Goal: Task Accomplishment & Management: Manage account settings

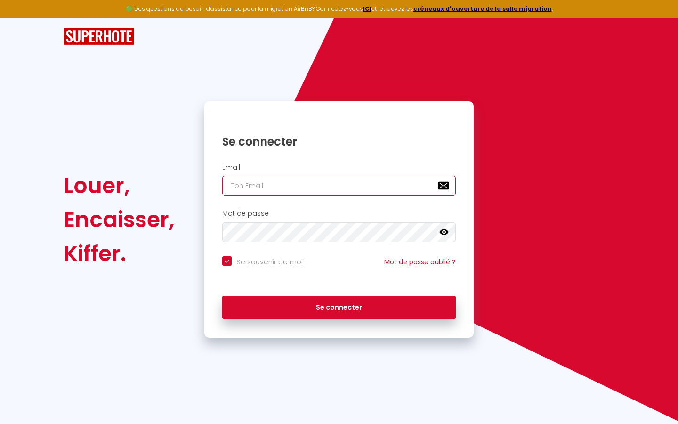
type input "l"
checkbox input "true"
type input "le"
checkbox input "true"
type input "les"
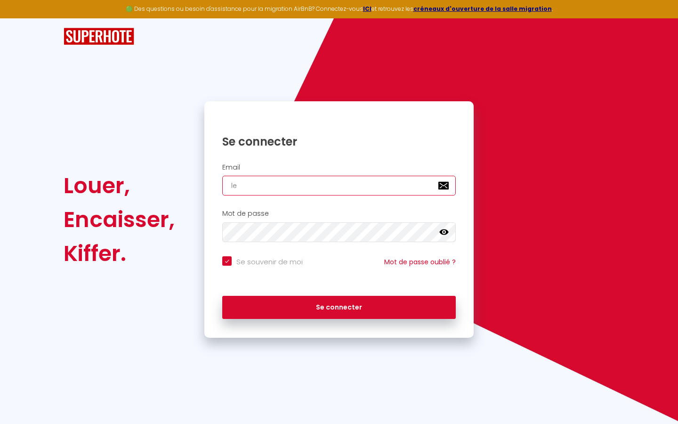
checkbox input "true"
type input "lesp"
checkbox input "true"
type input "lespa"
checkbox input "true"
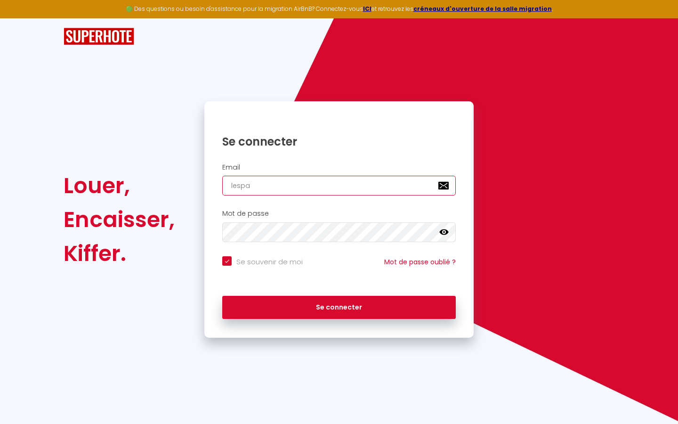
type input "lespac"
checkbox input "true"
type input "lespace"
checkbox input "true"
type input "lespaced"
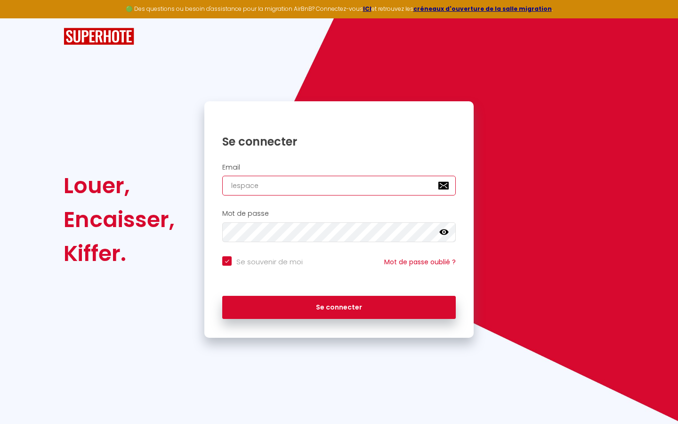
checkbox input "true"
type input "lespacede"
checkbox input "true"
type input "lespacedet"
checkbox input "true"
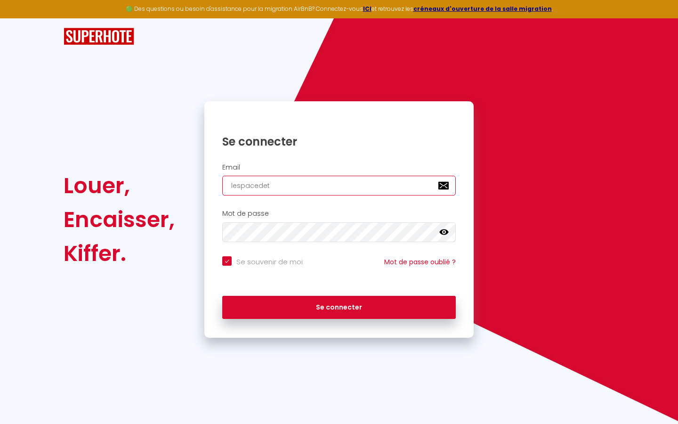
type input "lespacedete"
checkbox input "true"
type input "lespacedeten"
checkbox input "true"
type input "lespacedetent"
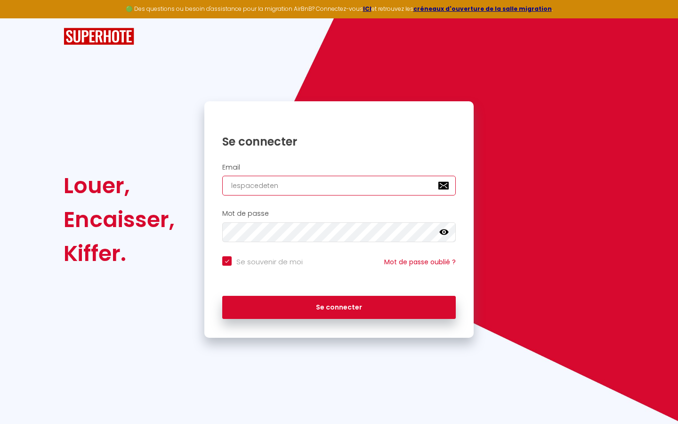
checkbox input "true"
type input "lespacedetente"
checkbox input "true"
type input "lespacedetente@"
checkbox input "true"
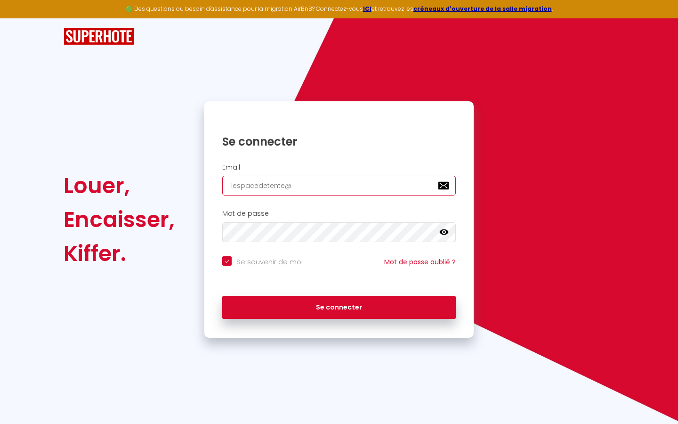
type input "lespacedetente@g"
checkbox input "true"
type input "lespacedetente@gm"
checkbox input "true"
type input "lespacedetente@gma"
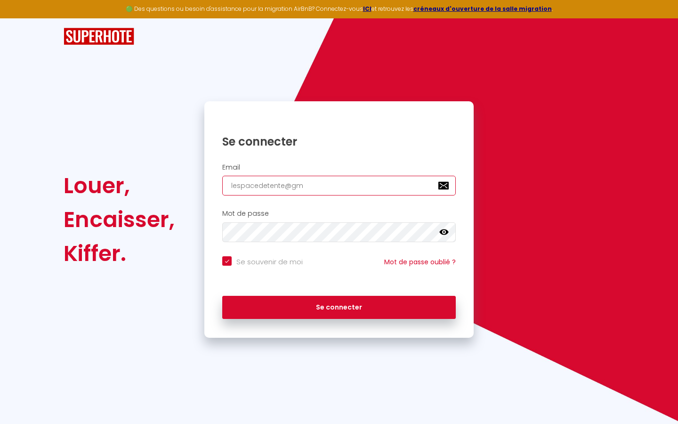
checkbox input "true"
type input "lespacedetente@gmai"
checkbox input "true"
type input "[EMAIL_ADDRESS]"
checkbox input "true"
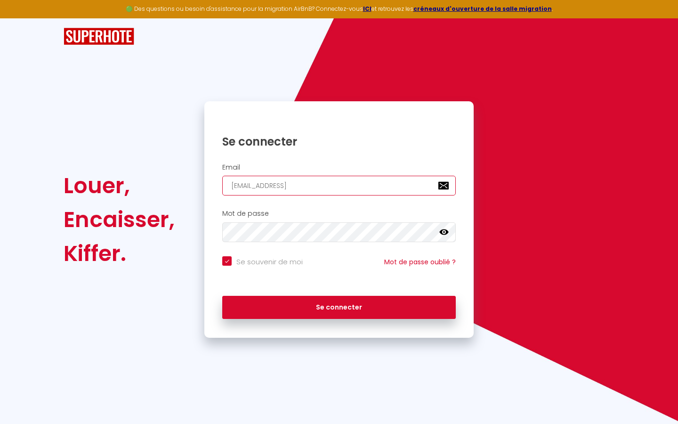
type input "[EMAIL_ADDRESS]."
checkbox input "true"
type input "lespacedetente@gmail.c"
checkbox input "true"
type input "[EMAIL_ADDRESS][DOMAIN_NAME]"
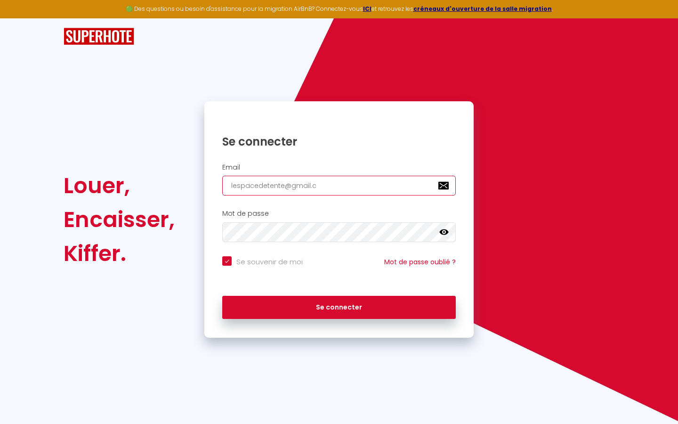
checkbox input "true"
type input "[EMAIL_ADDRESS][DOMAIN_NAME]"
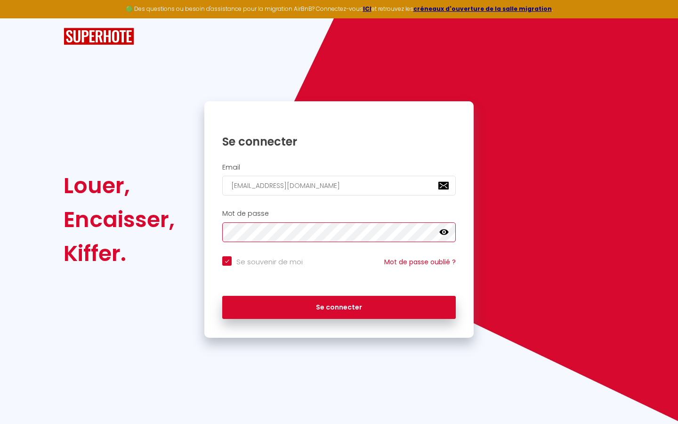
checkbox input "true"
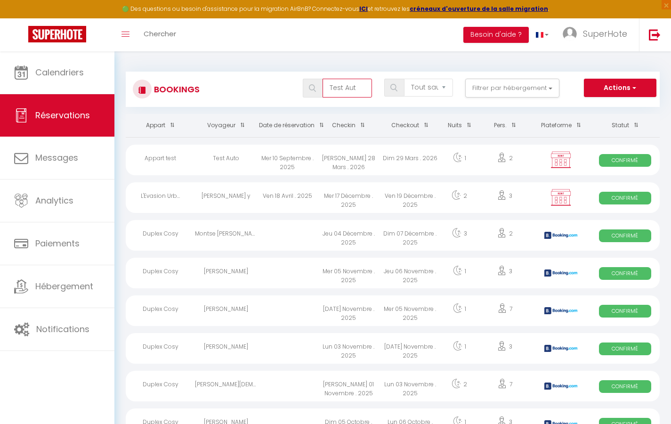
type input "Test Auto"
select select "OK"
select select "KO"
select select "0"
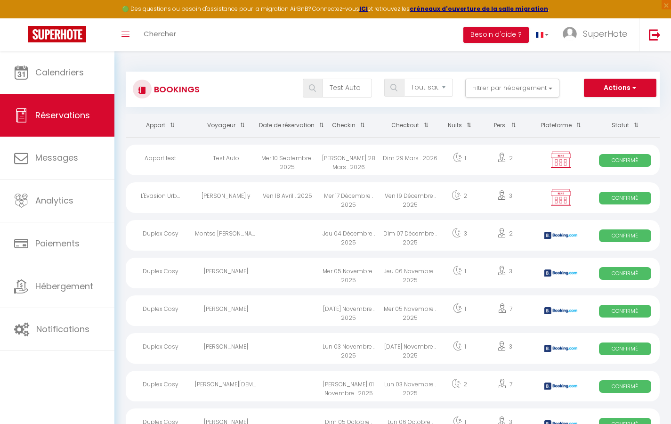
select select "1"
select select
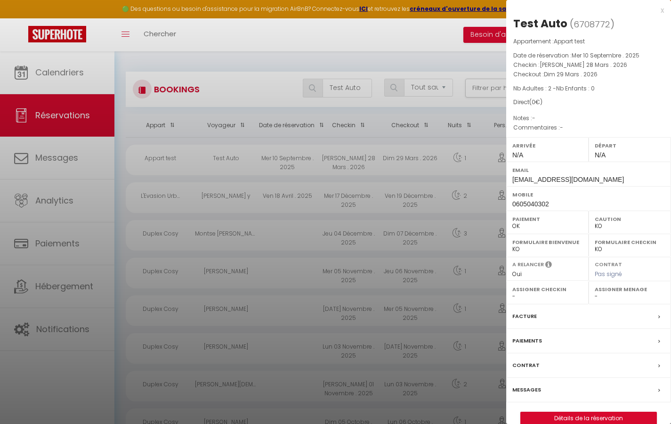
scroll to position [5, 0]
